Goal: Transaction & Acquisition: Book appointment/travel/reservation

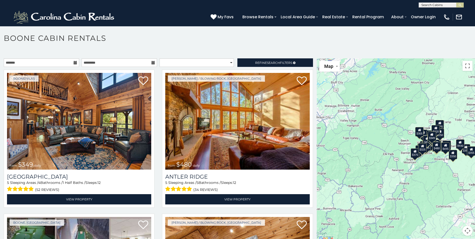
scroll to position [3, 0]
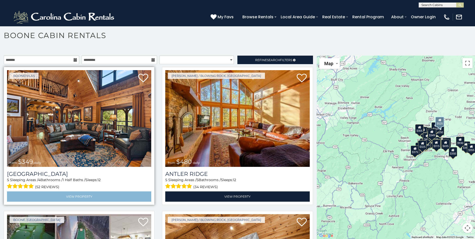
drag, startPoint x: 121, startPoint y: 204, endPoint x: 121, endPoint y: 196, distance: 8.5
click at [121, 200] on div "Boone/Vilas from $349 daily Diamond Creek Lodge 5 Sleeping Areas / 4 Bathrooms …" at bounding box center [79, 137] width 158 height 141
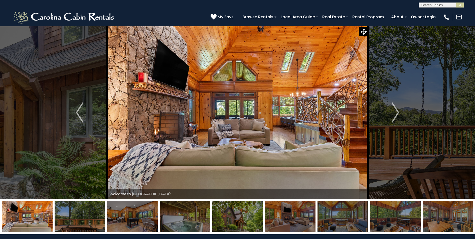
click at [137, 218] on img at bounding box center [132, 216] width 51 height 31
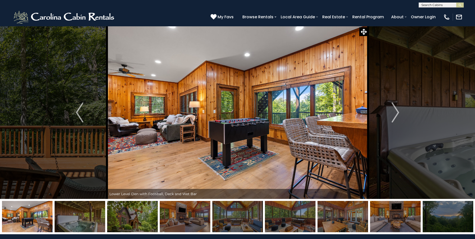
click at [137, 218] on img at bounding box center [132, 216] width 51 height 31
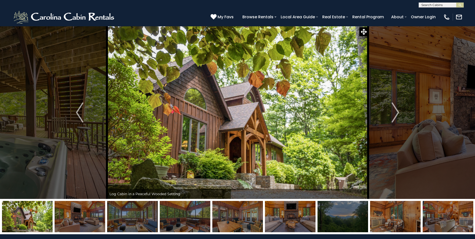
click at [137, 218] on img at bounding box center [132, 216] width 51 height 31
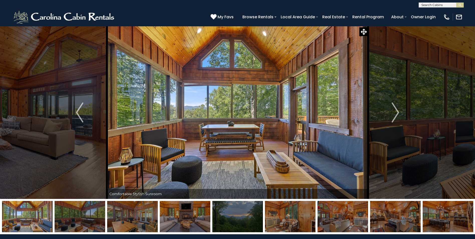
click at [178, 222] on img at bounding box center [185, 216] width 51 height 31
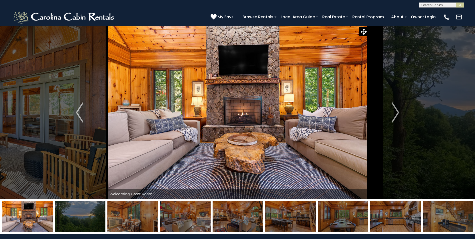
click at [231, 224] on img at bounding box center [238, 216] width 51 height 31
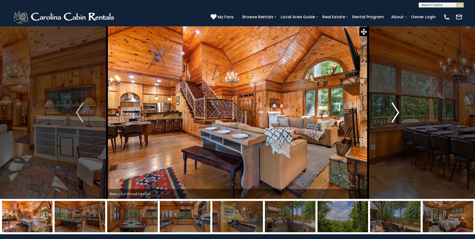
click at [398, 111] on img "Next" at bounding box center [396, 112] width 8 height 20
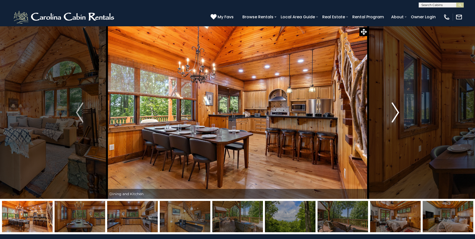
click at [397, 112] on img "Next" at bounding box center [396, 112] width 8 height 20
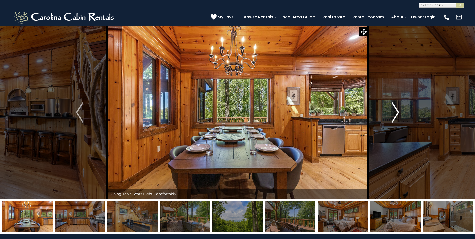
click at [397, 112] on img "Next" at bounding box center [396, 112] width 8 height 20
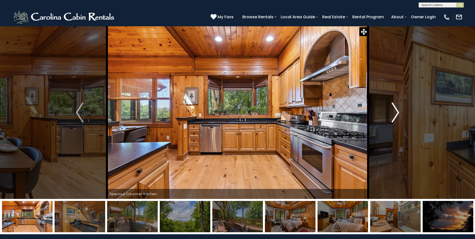
click at [397, 112] on img "Next" at bounding box center [396, 112] width 8 height 20
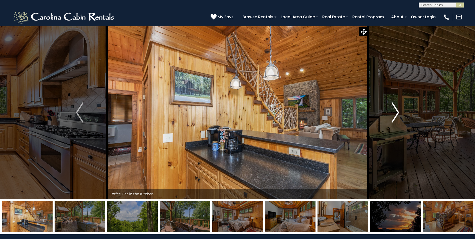
click at [397, 112] on img "Next" at bounding box center [396, 112] width 8 height 20
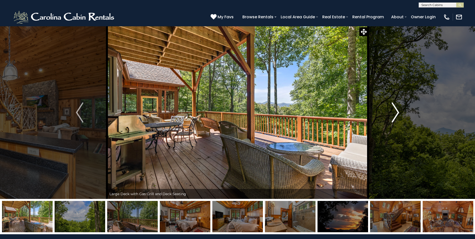
click at [397, 112] on img "Next" at bounding box center [396, 112] width 8 height 20
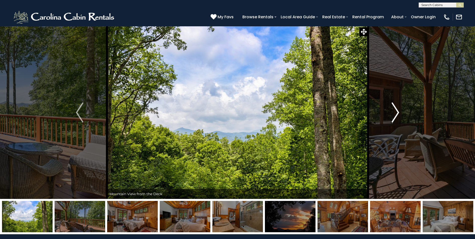
click at [397, 112] on img "Next" at bounding box center [396, 112] width 8 height 20
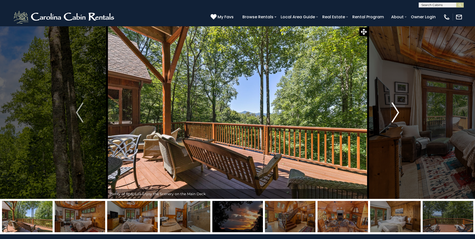
click at [397, 112] on img "Next" at bounding box center [396, 112] width 8 height 20
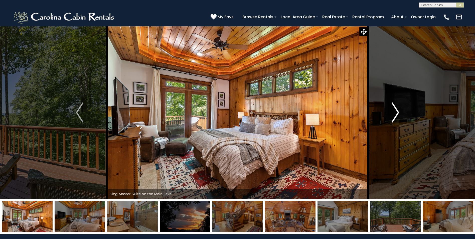
click at [397, 112] on img "Next" at bounding box center [396, 112] width 8 height 20
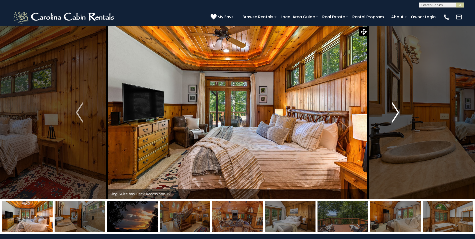
click at [396, 111] on img "Next" at bounding box center [396, 112] width 8 height 20
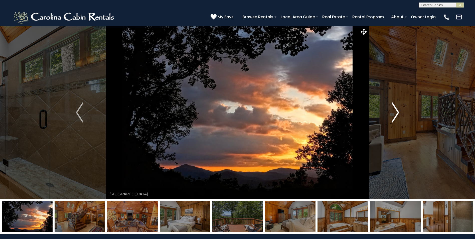
click at [396, 111] on img "Next" at bounding box center [396, 112] width 8 height 20
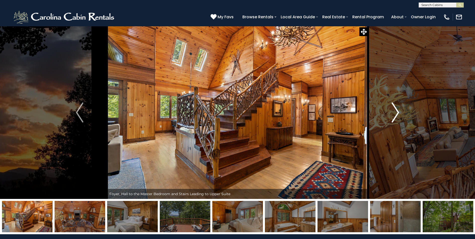
click at [396, 111] on img "Next" at bounding box center [396, 112] width 8 height 20
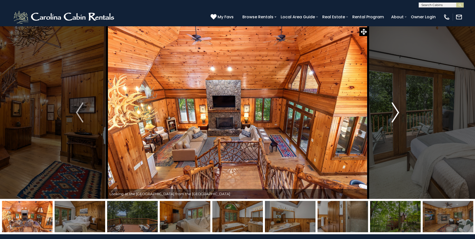
click at [396, 111] on img "Next" at bounding box center [396, 112] width 8 height 20
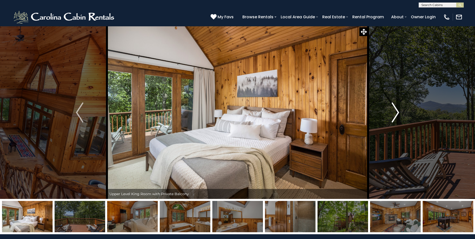
click at [396, 111] on img "Next" at bounding box center [396, 112] width 8 height 20
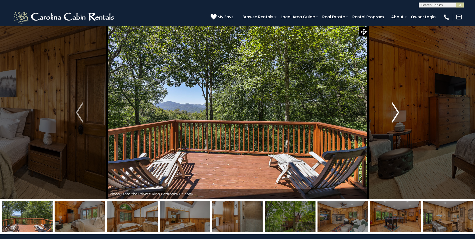
click at [396, 111] on img "Next" at bounding box center [396, 112] width 8 height 20
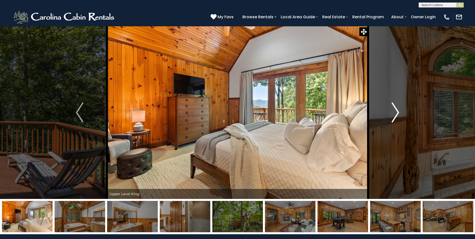
click at [396, 111] on img "Next" at bounding box center [396, 112] width 8 height 20
